Goal: Task Accomplishment & Management: Complete application form

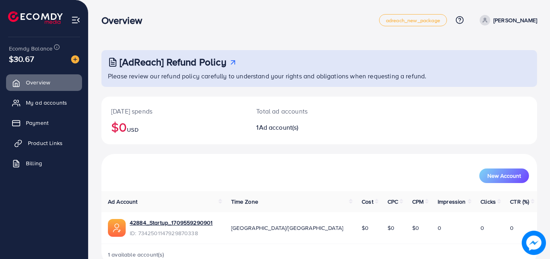
click at [33, 142] on span "Product Links" at bounding box center [45, 143] width 35 height 8
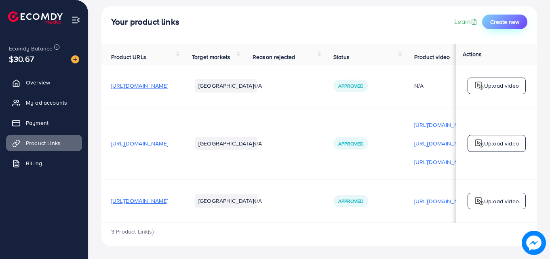
click at [508, 21] on button "Create new" at bounding box center [504, 22] width 45 height 15
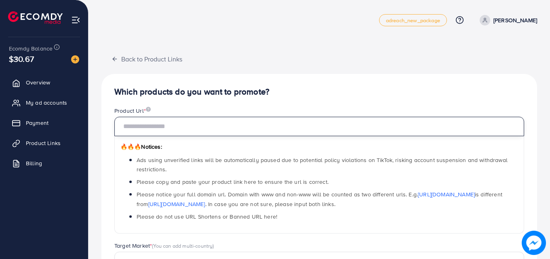
click at [222, 120] on input "text" at bounding box center [319, 126] width 410 height 19
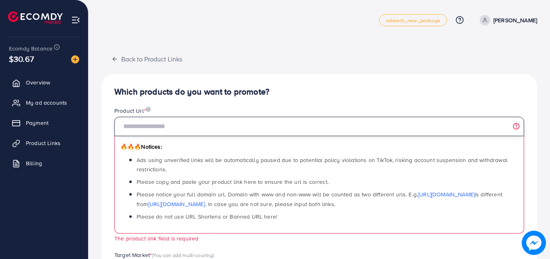
click at [239, 117] on input "text" at bounding box center [319, 126] width 410 height 19
click at [236, 122] on input "text" at bounding box center [319, 126] width 410 height 19
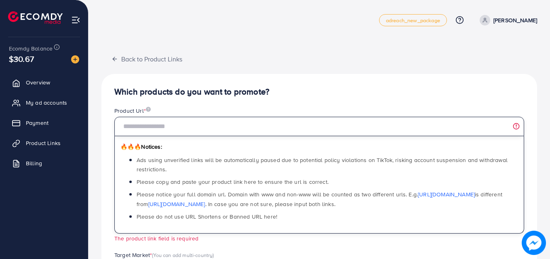
click at [236, 125] on input "text" at bounding box center [319, 126] width 410 height 19
paste input "**********"
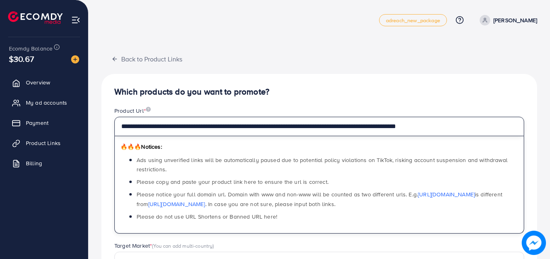
type input "**********"
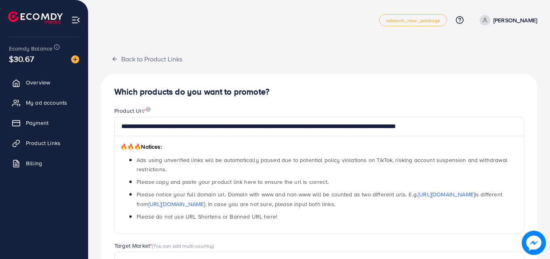
click at [278, 74] on div "**********" at bounding box center [319, 246] width 436 height 392
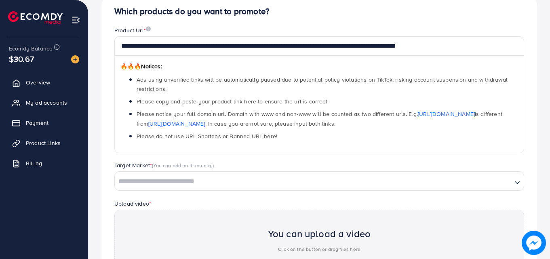
scroll to position [81, 0]
click at [309, 19] on div "**********" at bounding box center [319, 177] width 436 height 368
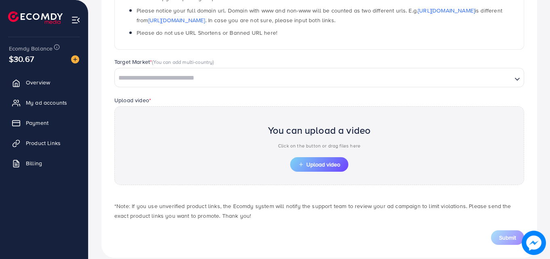
scroll to position [196, 0]
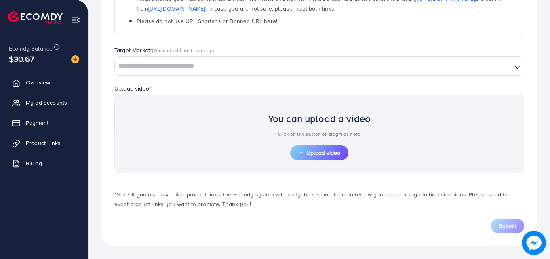
click at [268, 73] on div "Loading..." at bounding box center [319, 65] width 410 height 19
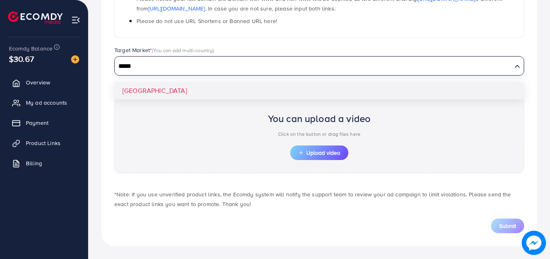
type input "*****"
click at [139, 94] on div "**********" at bounding box center [319, 62] width 436 height 368
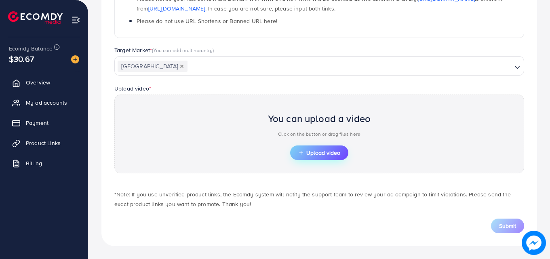
click at [331, 150] on span "Upload video" at bounding box center [319, 153] width 42 height 6
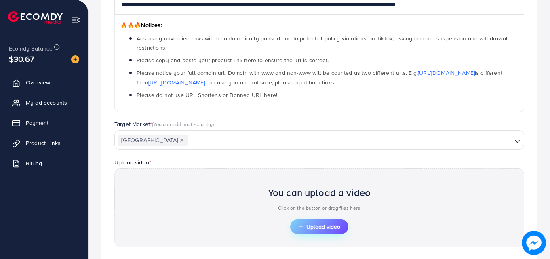
scroll to position [0, 0]
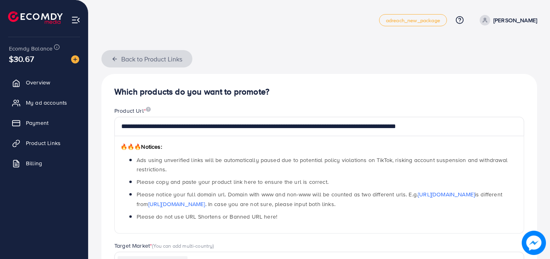
click at [117, 61] on icon "button" at bounding box center [115, 59] width 6 height 6
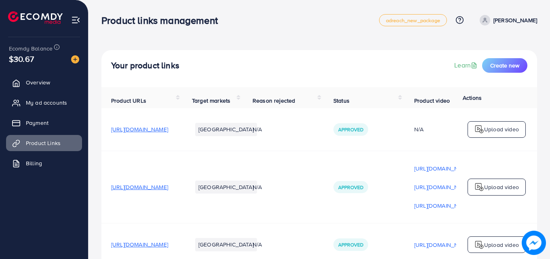
scroll to position [48, 0]
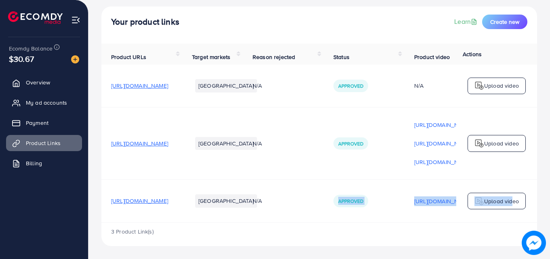
drag, startPoint x: 352, startPoint y: 220, endPoint x: 510, endPoint y: 213, distance: 157.8
click at [510, 213] on tr "[URL][DOMAIN_NAME] [GEOGRAPHIC_DATA] N/A Approved [URL][DOMAIN_NAME] Rejected U…" at bounding box center [371, 201] width 541 height 42
click at [426, 234] on div "3 Product Link(s)" at bounding box center [319, 234] width 436 height 23
drag, startPoint x: 388, startPoint y: 220, endPoint x: 504, endPoint y: 213, distance: 116.2
click at [504, 213] on tr "[URL][DOMAIN_NAME] [GEOGRAPHIC_DATA] N/A Approved [URL][DOMAIN_NAME] Rejected U…" at bounding box center [371, 201] width 541 height 42
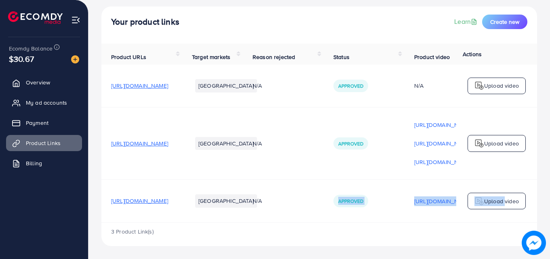
click at [475, 145] on img at bounding box center [479, 144] width 10 height 10
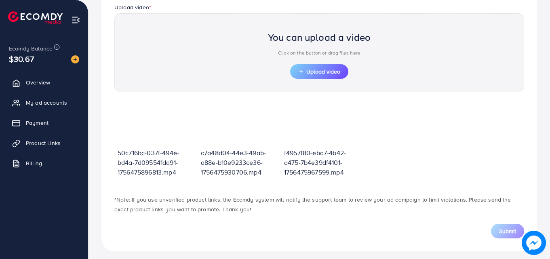
scroll to position [242, 0]
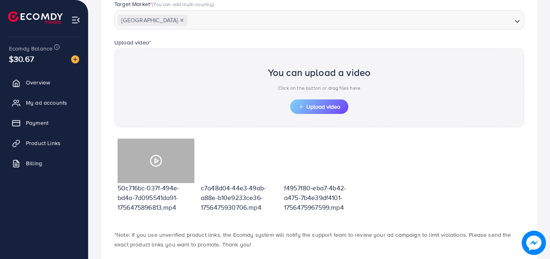
click at [164, 169] on div at bounding box center [156, 161] width 77 height 44
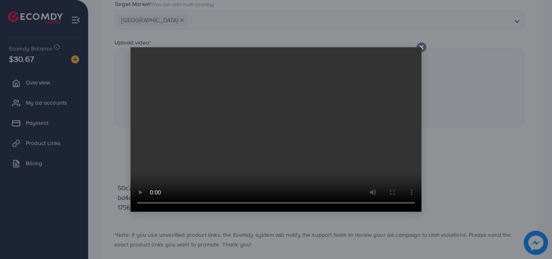
click at [421, 49] on video at bounding box center [276, 129] width 291 height 164
click at [422, 49] on icon at bounding box center [421, 47] width 6 height 6
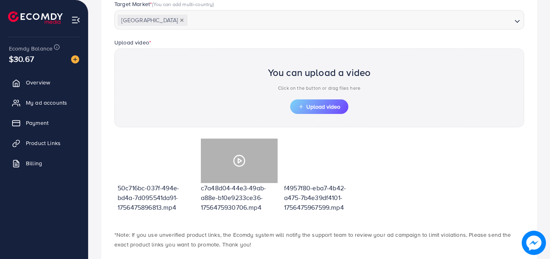
click at [245, 167] on icon at bounding box center [239, 160] width 13 height 13
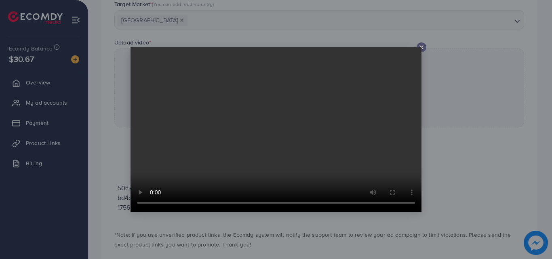
click at [422, 47] on icon at bounding box center [421, 47] width 6 height 6
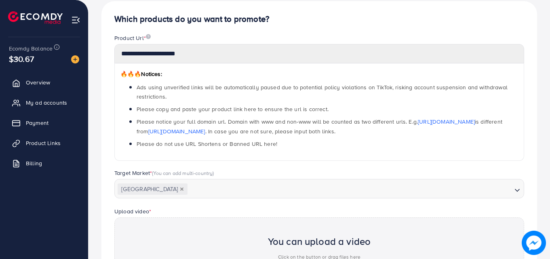
scroll to position [0, 0]
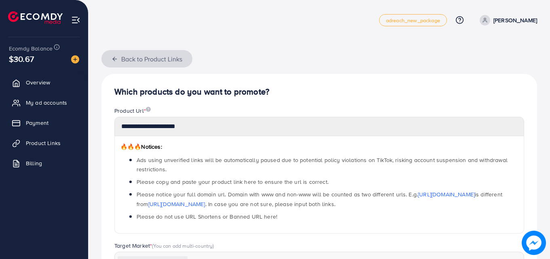
click at [116, 59] on icon "button" at bounding box center [115, 59] width 6 height 6
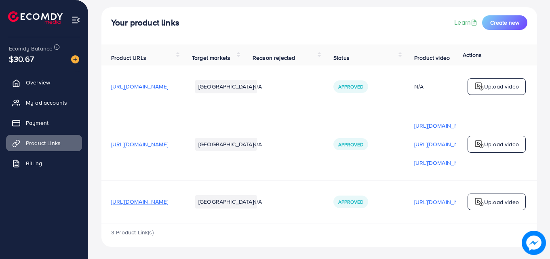
scroll to position [48, 0]
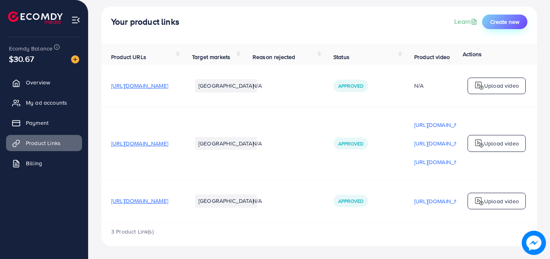
click at [512, 24] on button "Create new" at bounding box center [504, 22] width 45 height 15
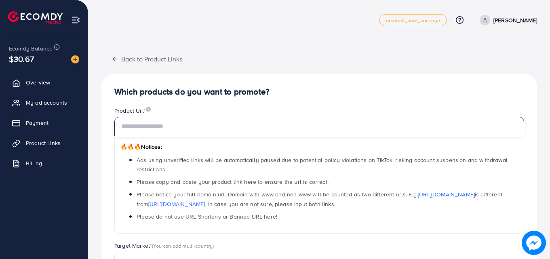
click at [189, 132] on input "text" at bounding box center [319, 126] width 410 height 19
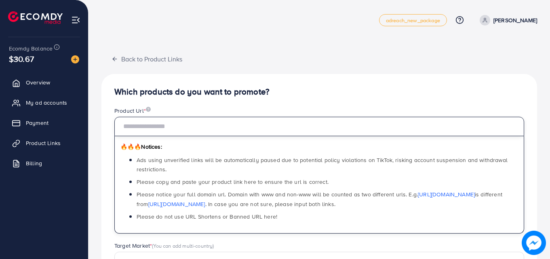
paste input "**********"
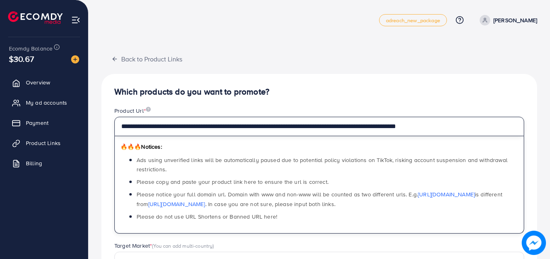
click at [226, 134] on input "**********" at bounding box center [319, 126] width 410 height 19
type input "**********"
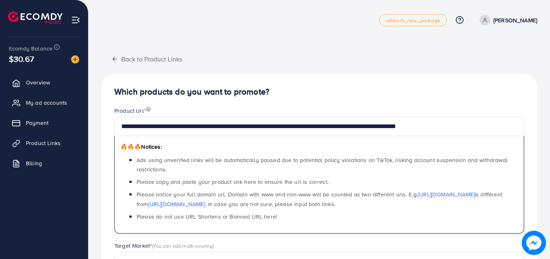
click at [273, 80] on div "**********" at bounding box center [319, 258] width 436 height 368
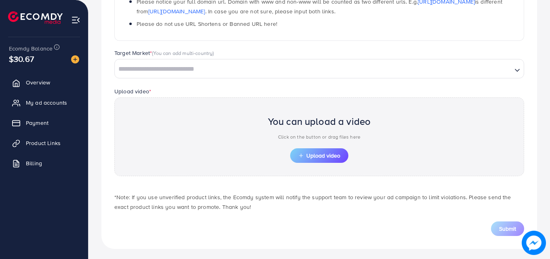
scroll to position [196, 0]
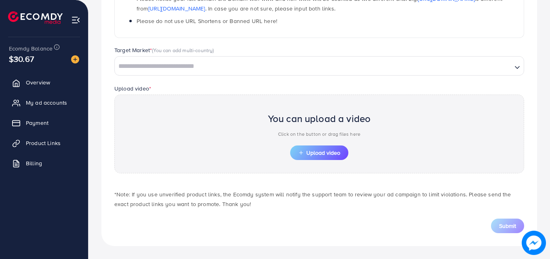
click at [210, 66] on input "Search for option" at bounding box center [314, 66] width 396 height 13
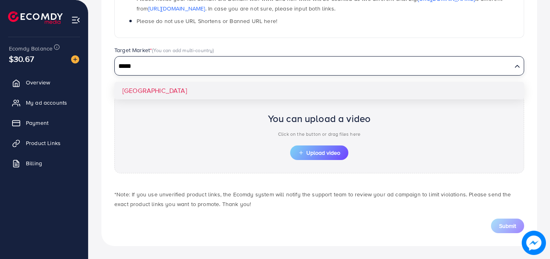
type input "*****"
click at [148, 94] on div "**********" at bounding box center [319, 62] width 436 height 368
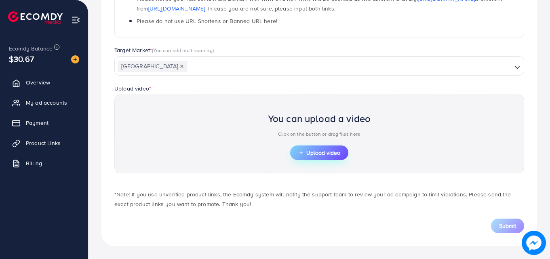
click at [333, 150] on span "Upload video" at bounding box center [319, 153] width 42 height 6
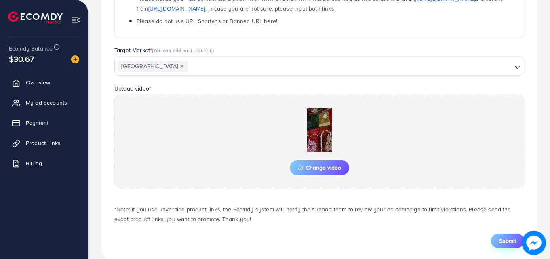
click at [517, 239] on button "Submit" at bounding box center [507, 241] width 33 height 15
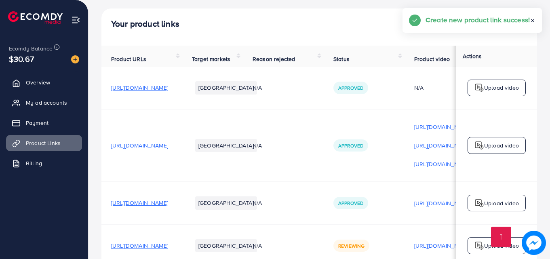
scroll to position [91, 0]
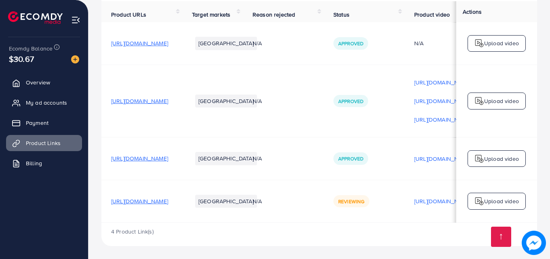
drag, startPoint x: 359, startPoint y: 220, endPoint x: 406, endPoint y: 219, distance: 46.9
click at [406, 219] on tr "[URL][DOMAIN_NAME] [GEOGRAPHIC_DATA] N/A Reviewing [URL][DOMAIN_NAME] Reviewing…" at bounding box center [371, 201] width 541 height 42
click at [404, 231] on div "4 Product Link(s)" at bounding box center [319, 234] width 436 height 23
click at [514, 198] on p "Upload video" at bounding box center [501, 201] width 35 height 10
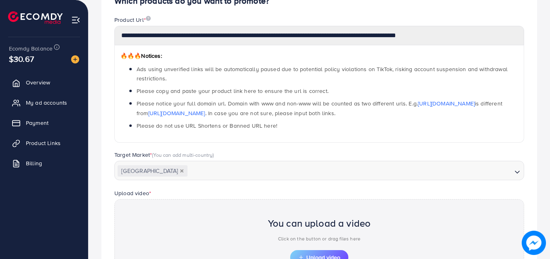
scroll to position [282, 0]
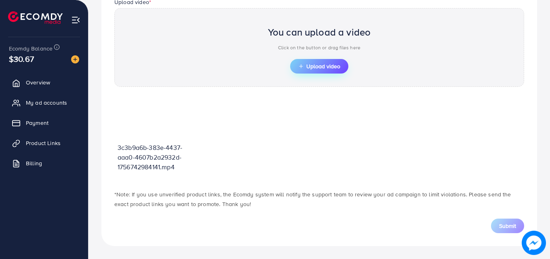
click at [323, 70] on button "Upload video" at bounding box center [319, 66] width 58 height 15
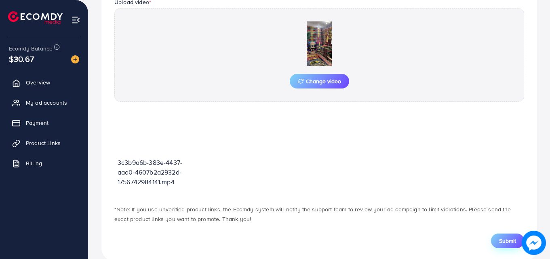
click at [507, 240] on span "Submit" at bounding box center [507, 241] width 17 height 8
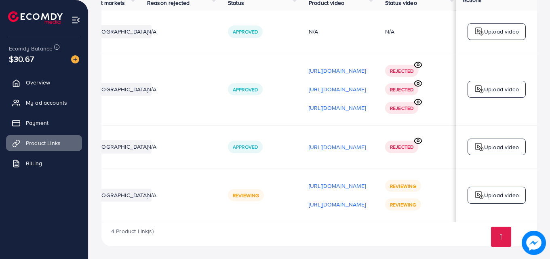
scroll to position [0, 205]
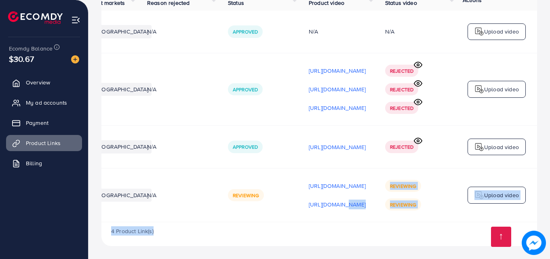
drag, startPoint x: 290, startPoint y: 220, endPoint x: 268, endPoint y: 227, distance: 23.3
click at [268, 227] on div "Product URLs Target markets Reason rejected Status Product video Status video A…" at bounding box center [319, 117] width 436 height 257
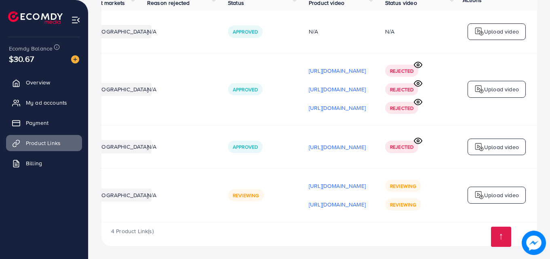
click at [245, 173] on td "Reviewing" at bounding box center [258, 195] width 81 height 54
drag, startPoint x: 296, startPoint y: 220, endPoint x: 329, endPoint y: 216, distance: 33.4
click at [329, 216] on td "https://files.ecomdy.com/videos/3c3b9a6b-383e-4437-aaa0-4607b2a2932d-1756742984…" at bounding box center [337, 195] width 76 height 54
click at [247, 175] on td "Reviewing" at bounding box center [258, 195] width 81 height 54
drag, startPoint x: 466, startPoint y: 220, endPoint x: 339, endPoint y: 238, distance: 127.7
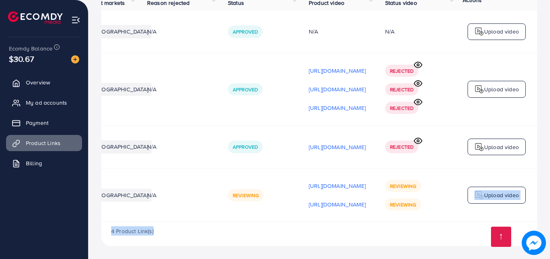
click at [384, 228] on div "Product URLs Target markets Reason rejected Status Product video Status video A…" at bounding box center [319, 117] width 436 height 257
click at [321, 245] on div "4 Product Link(s)" at bounding box center [319, 233] width 436 height 23
click at [329, 223] on div "4 Product Link(s)" at bounding box center [319, 233] width 436 height 23
drag, startPoint x: 329, startPoint y: 223, endPoint x: 273, endPoint y: 223, distance: 55.4
click at [273, 223] on div "4 Product Link(s)" at bounding box center [319, 233] width 436 height 23
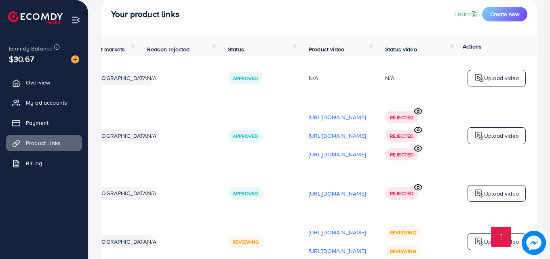
scroll to position [102, 0]
